Goal: Information Seeking & Learning: Check status

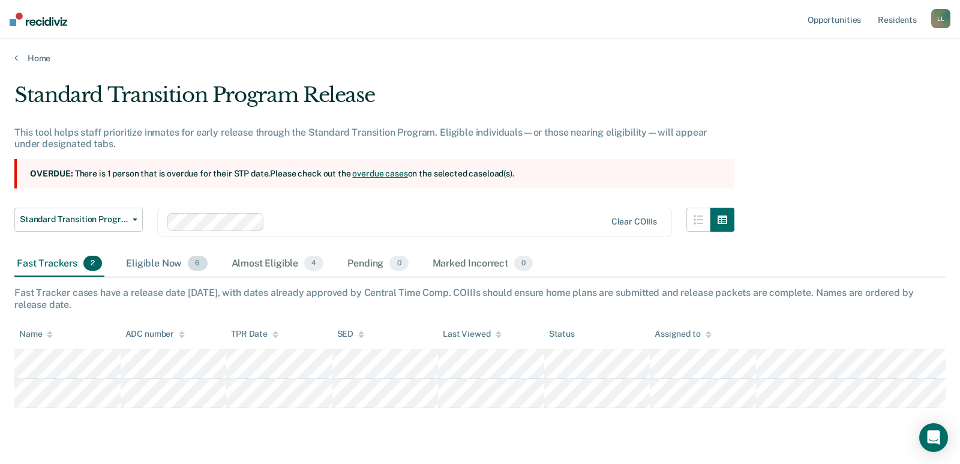
click at [156, 268] on div "Eligible Now 6" at bounding box center [167, 264] width 86 height 26
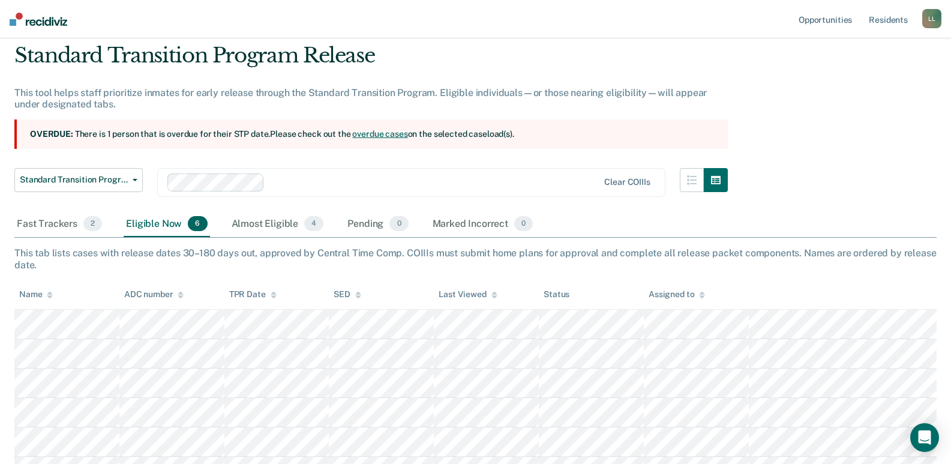
scroll to position [62, 0]
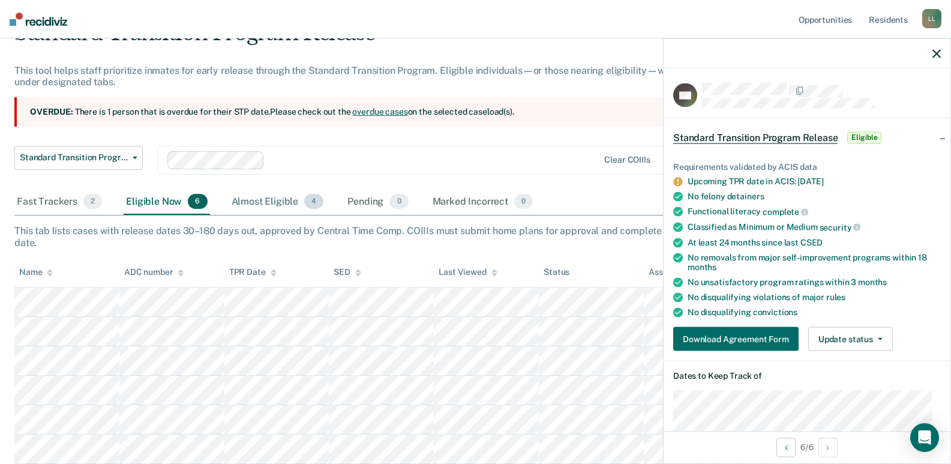
click at [273, 200] on div "Almost Eligible 4" at bounding box center [277, 202] width 97 height 26
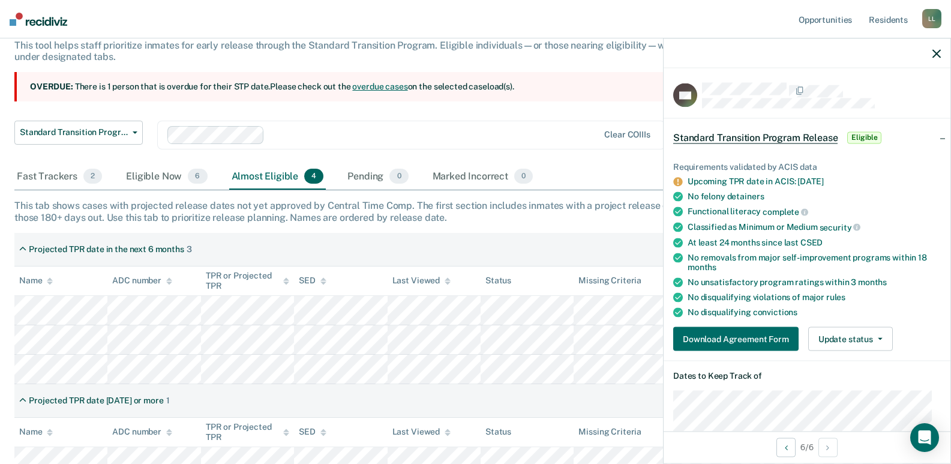
scroll to position [100, 0]
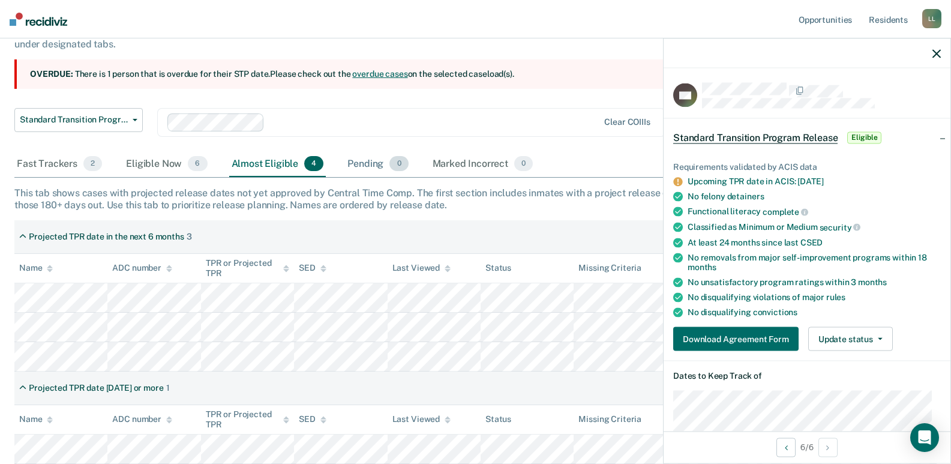
click at [353, 165] on div "Pending 0" at bounding box center [377, 164] width 65 height 26
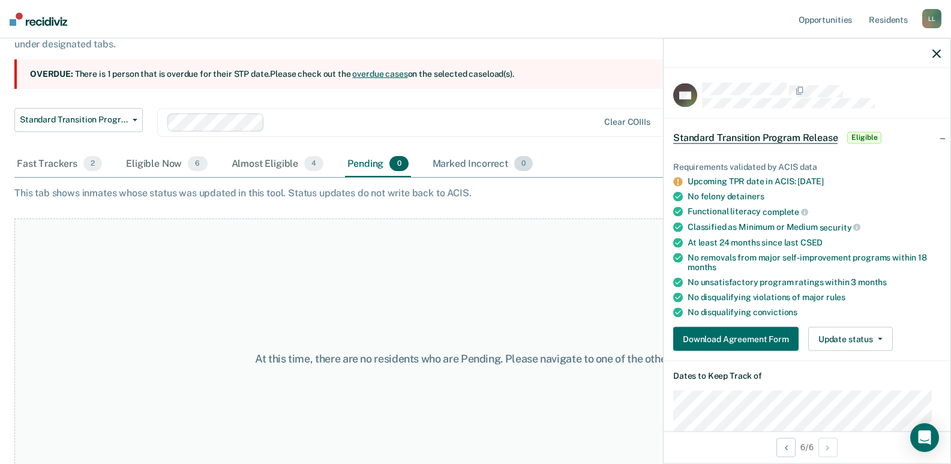
click at [452, 167] on div "Marked Incorrect 0" at bounding box center [483, 164] width 106 height 26
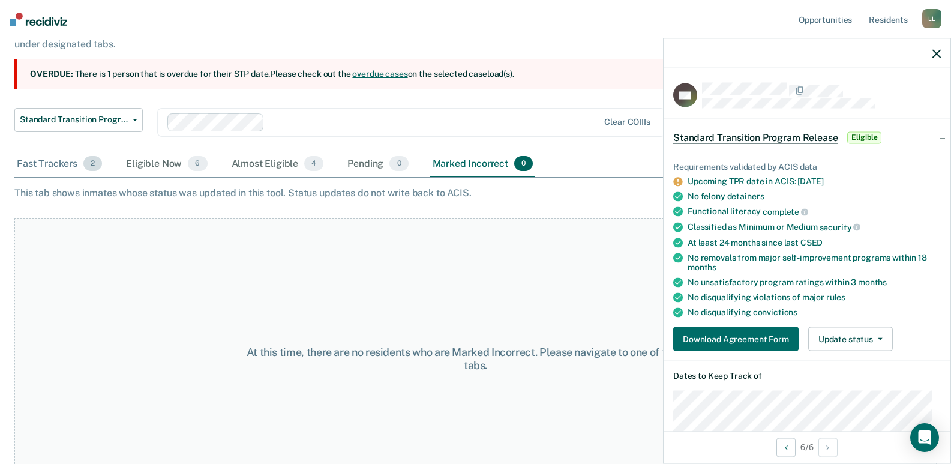
click at [61, 161] on div "Fast Trackers 2" at bounding box center [59, 164] width 90 height 26
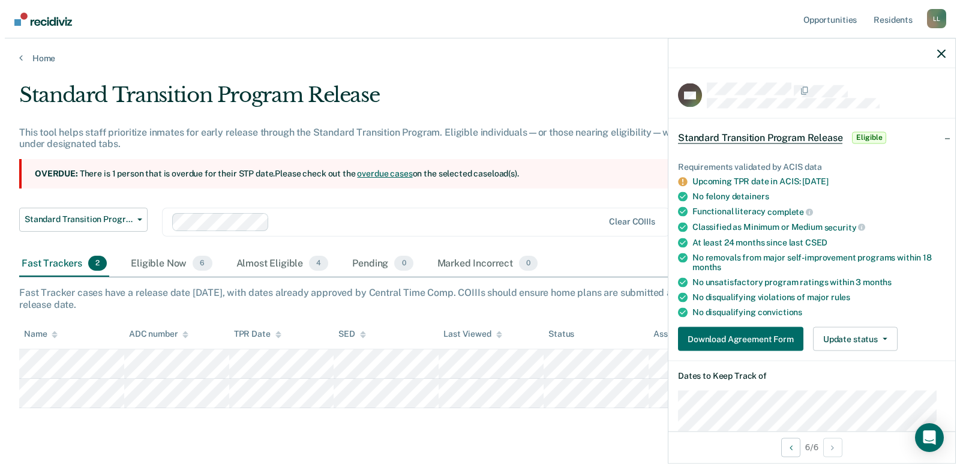
scroll to position [0, 0]
